Goal: Find specific page/section: Find specific page/section

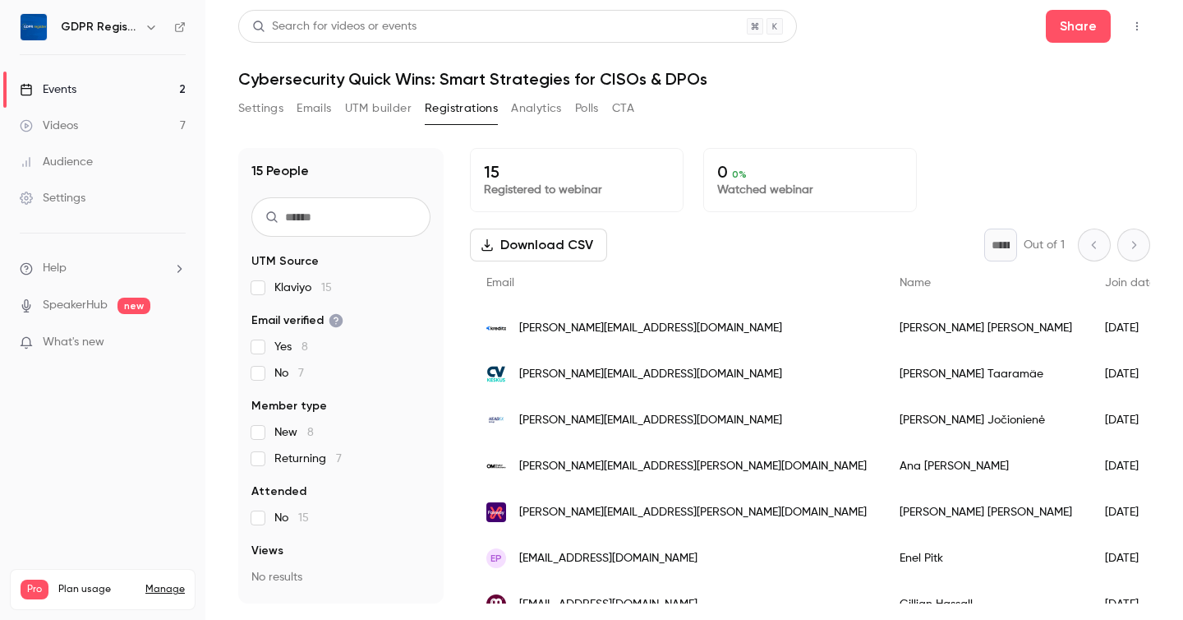
click at [750, 107] on div "Settings Emails UTM builder Registrations Analytics Polls CTA" at bounding box center [694, 111] width 912 height 33
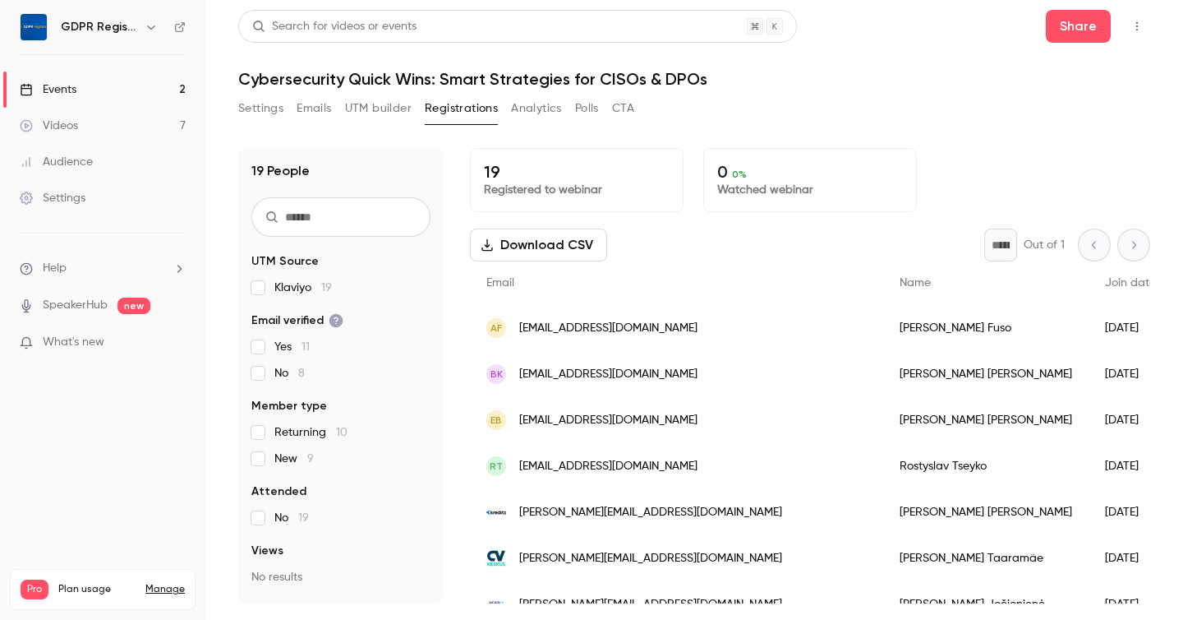
click at [646, 126] on div "Settings Emails UTM builder Registrations Analytics Polls CTA" at bounding box center [694, 111] width 912 height 33
